Goal: Feedback & Contribution: Submit feedback/report problem

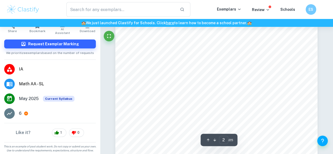
scroll to position [330, 0]
click at [11, 113] on icon at bounding box center [9, 113] width 6 height 6
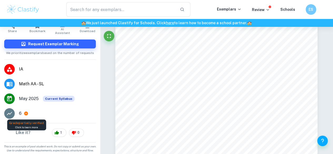
click at [27, 113] on icon at bounding box center [26, 114] width 4 height 4
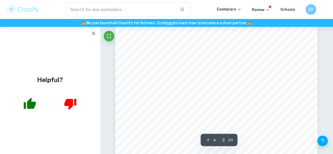
scroll to position [0, 0]
click at [88, 34] on button "button" at bounding box center [93, 33] width 11 height 11
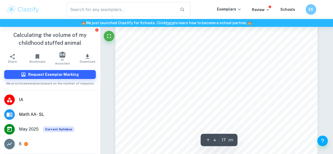
scroll to position [4347, 0]
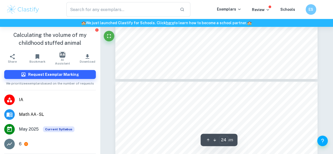
type input "25"
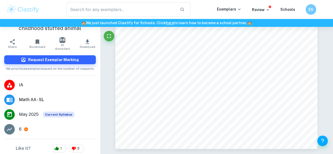
scroll to position [0, 0]
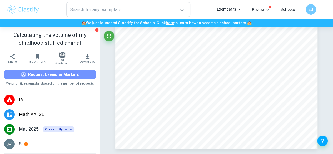
click at [55, 74] on h6 "Request Exemplar Marking" at bounding box center [53, 75] width 51 height 6
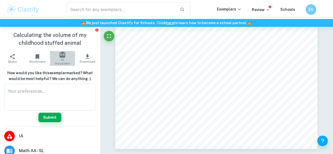
click at [60, 57] on img "button" at bounding box center [62, 55] width 6 height 6
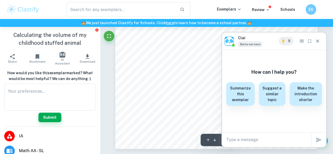
click at [245, 141] on textarea at bounding box center [268, 140] width 85 height 6
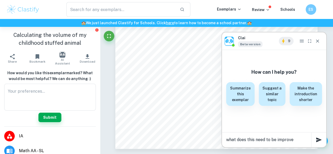
type textarea "what does this need to be improve ?"
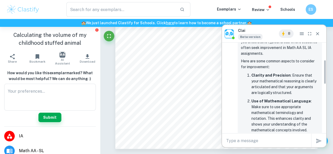
scroll to position [63, 0]
click at [318, 34] on icon "Close" at bounding box center [317, 33] width 5 height 5
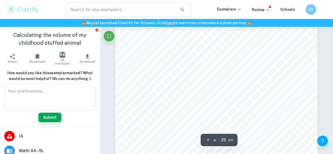
scroll to position [6509, 0]
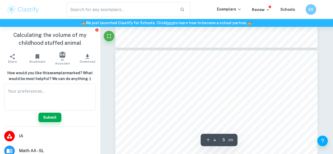
type input "4"
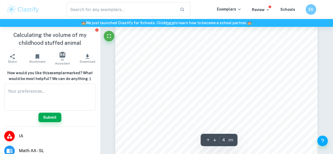
scroll to position [922, 0]
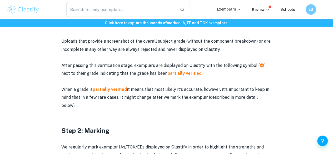
scroll to position [398, 0]
